Goal: Transaction & Acquisition: Purchase product/service

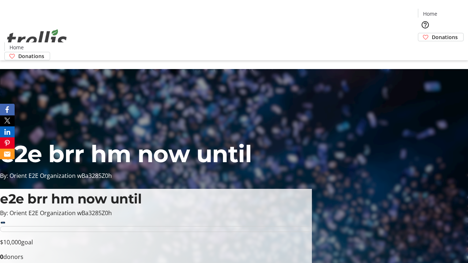
click at [432, 33] on span "Donations" at bounding box center [445, 37] width 26 height 8
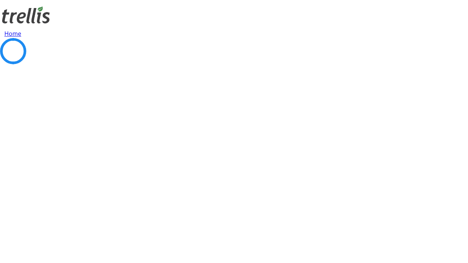
select select "CA"
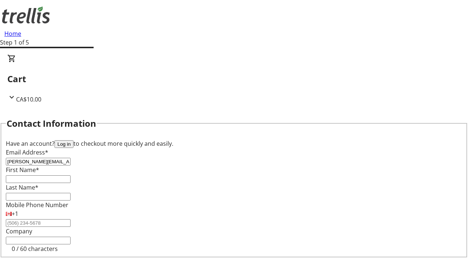
type input "[PERSON_NAME][EMAIL_ADDRESS][DOMAIN_NAME]"
type input "[PERSON_NAME]"
type input "[STREET_ADDRESS][PERSON_NAME]"
type input "Kelowna"
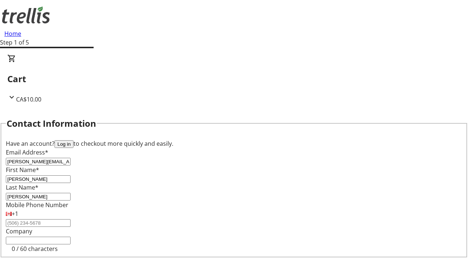
select select "BC"
type input "Kelowna"
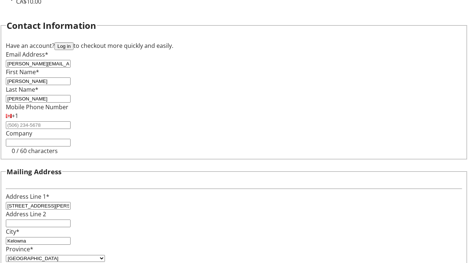
type input "V1Y 0C2"
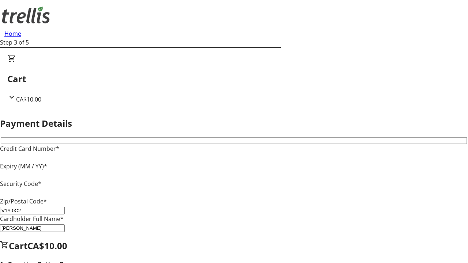
type input "V1Y 0C2"
